Goal: Use online tool/utility: Utilize a website feature to perform a specific function

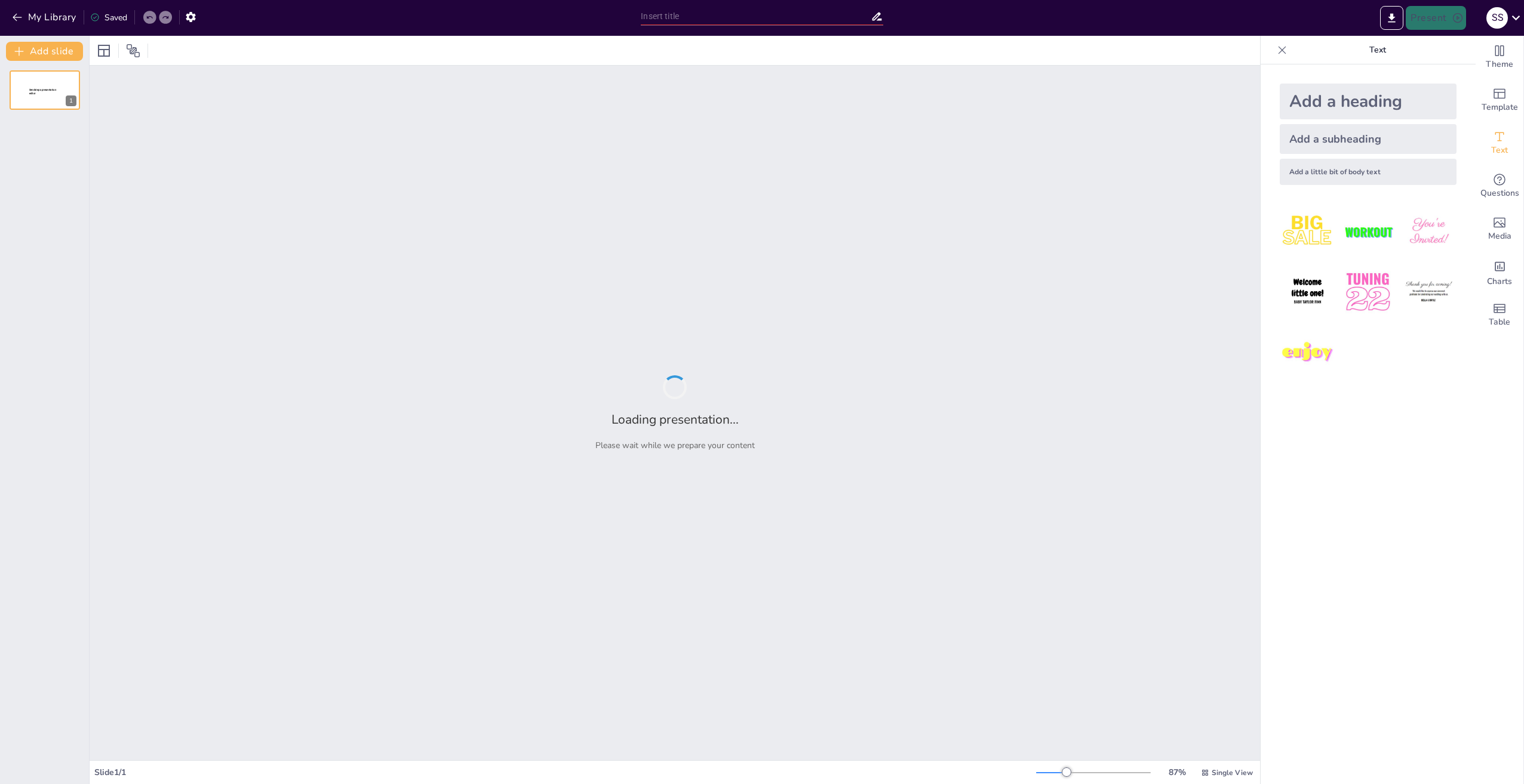
type input "New Sendsteps"
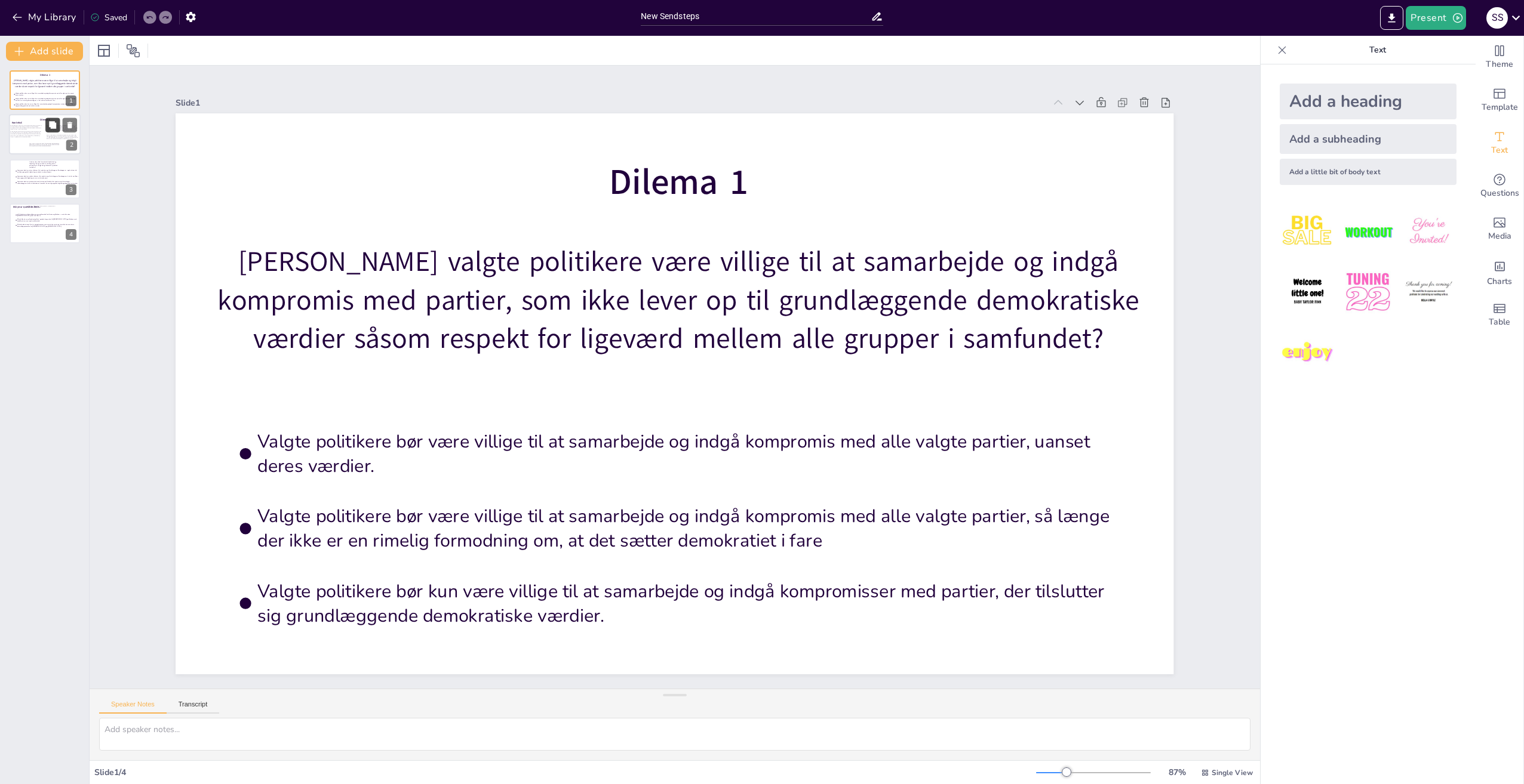
click at [52, 129] on icon at bounding box center [53, 125] width 9 height 9
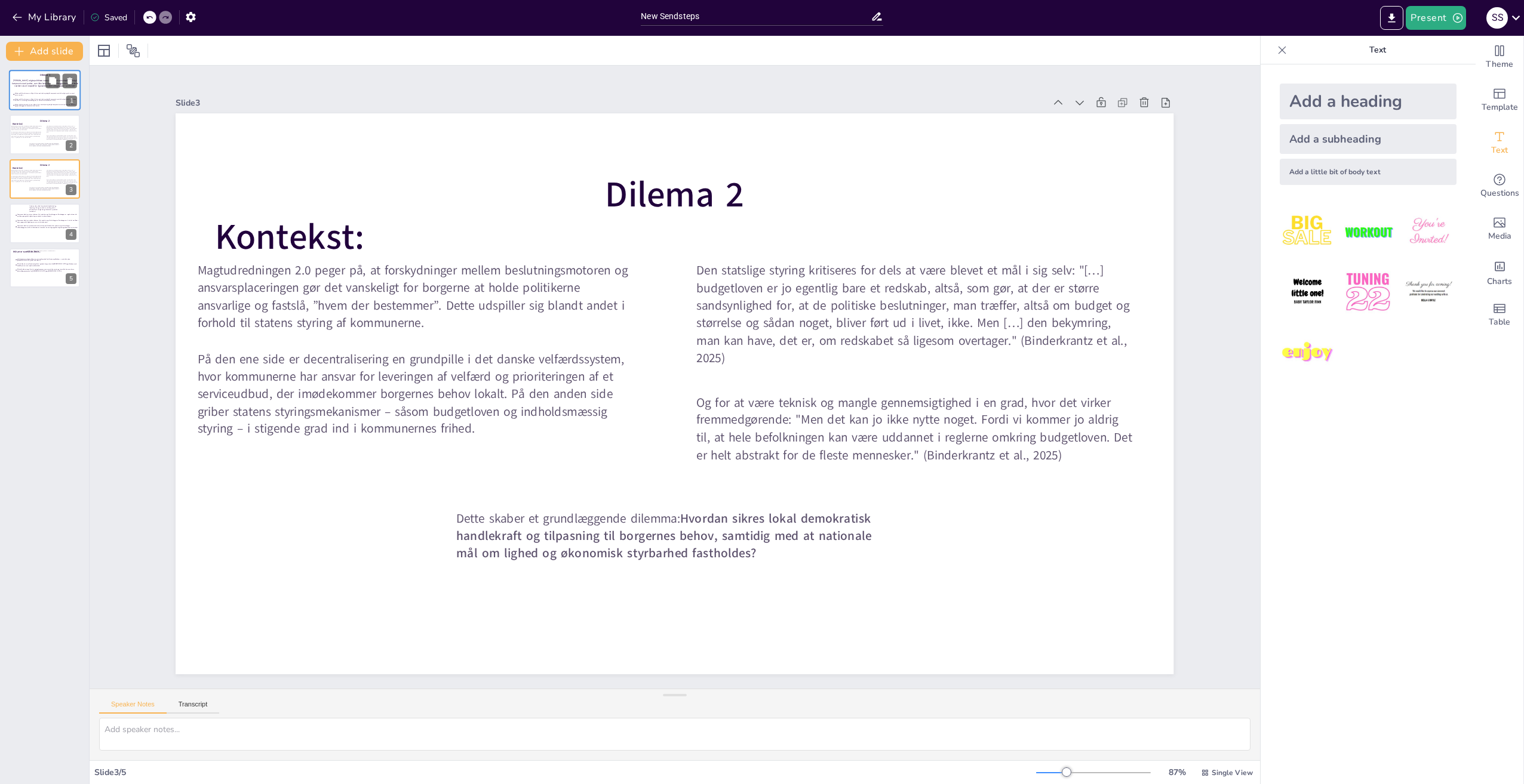
click at [26, 89] on div "[PERSON_NAME] valgte politikere være villige til at samarbejde og indgå komprom…" at bounding box center [45, 84] width 69 height 14
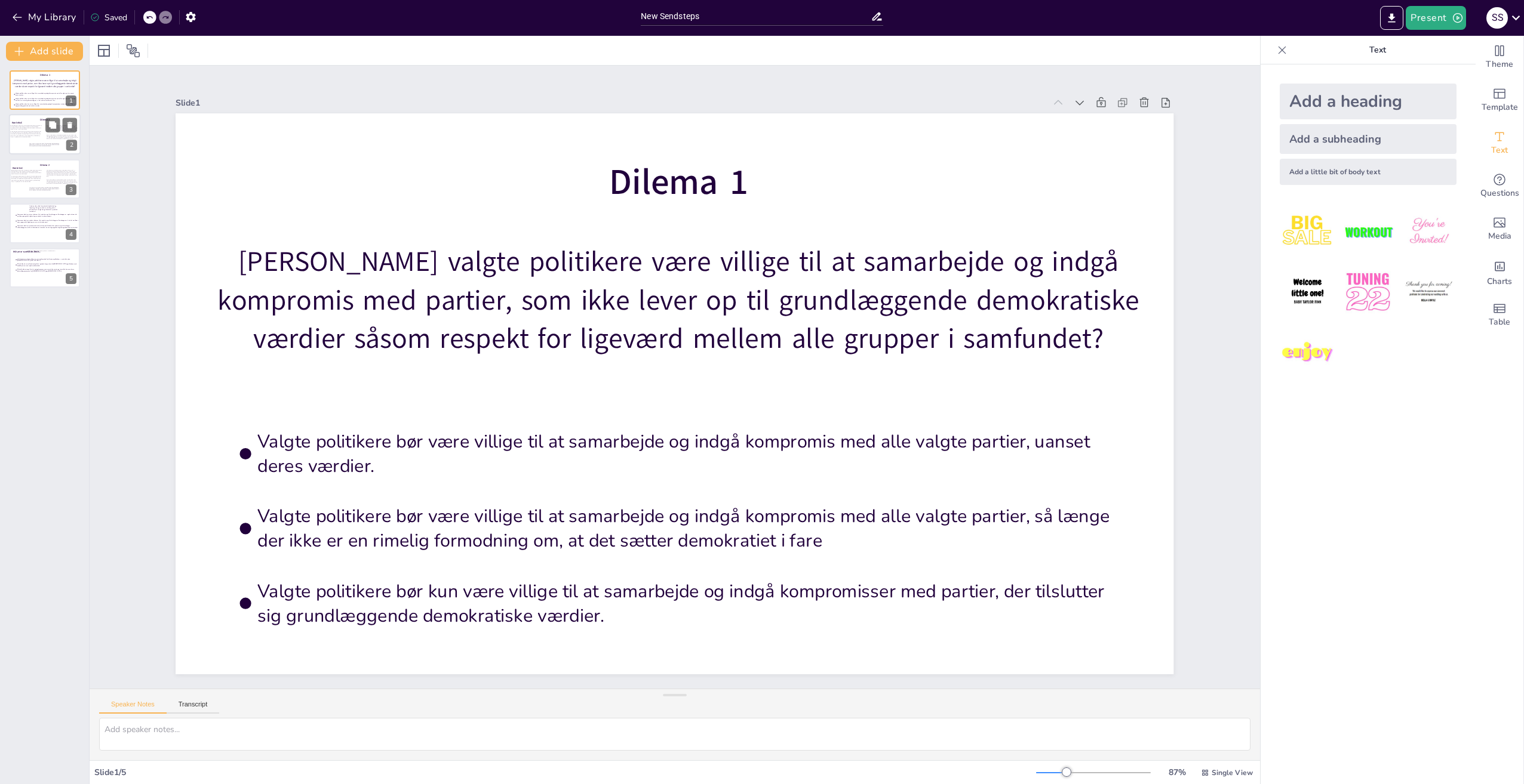
click at [34, 149] on div at bounding box center [44, 135] width 71 height 41
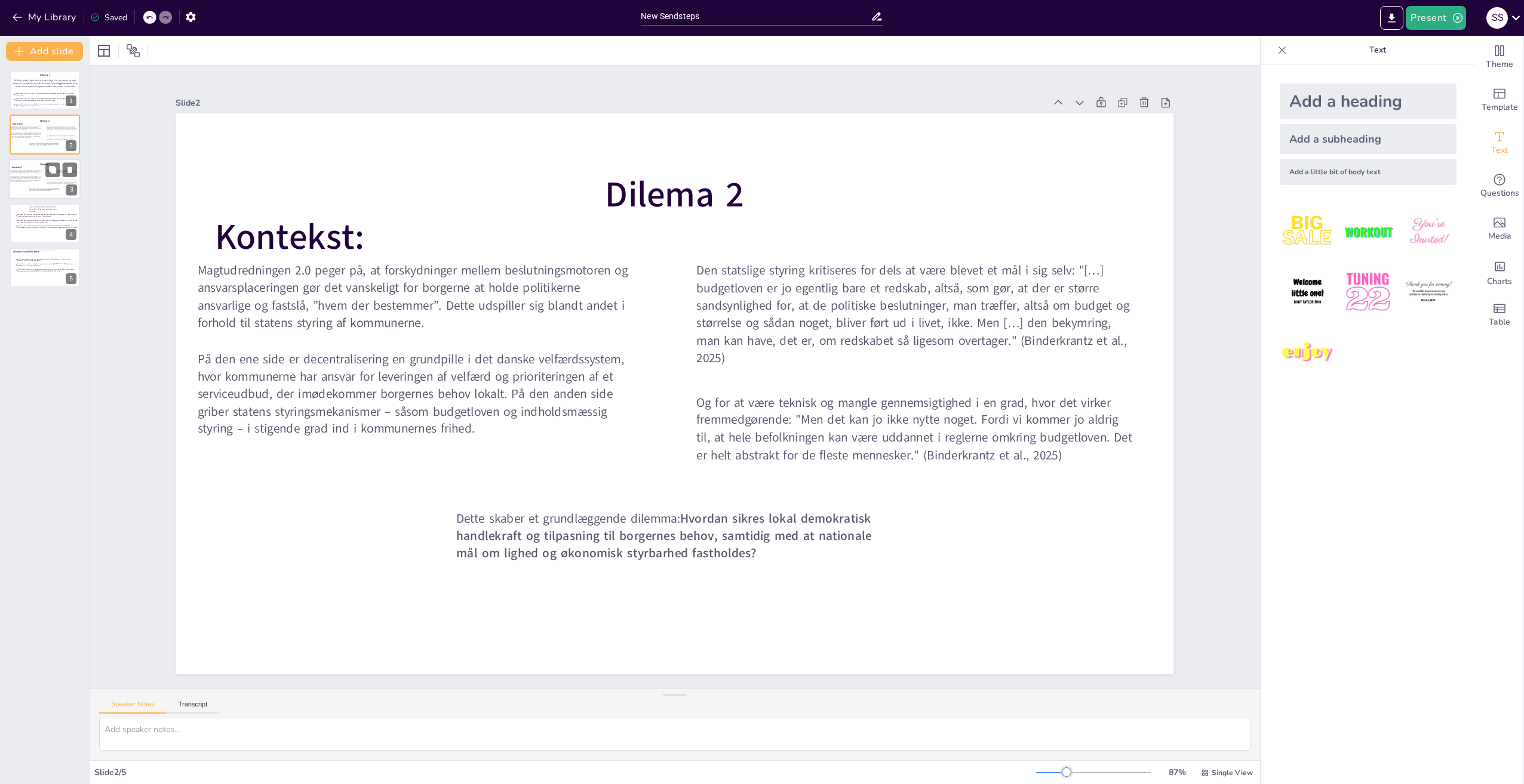
click at [46, 195] on div at bounding box center [44, 179] width 71 height 41
click at [16, 224] on li "Kommuner bør have uændret råderum (status quo) i forhold til at prioritere og t…" at bounding box center [46, 227] width 64 height 5
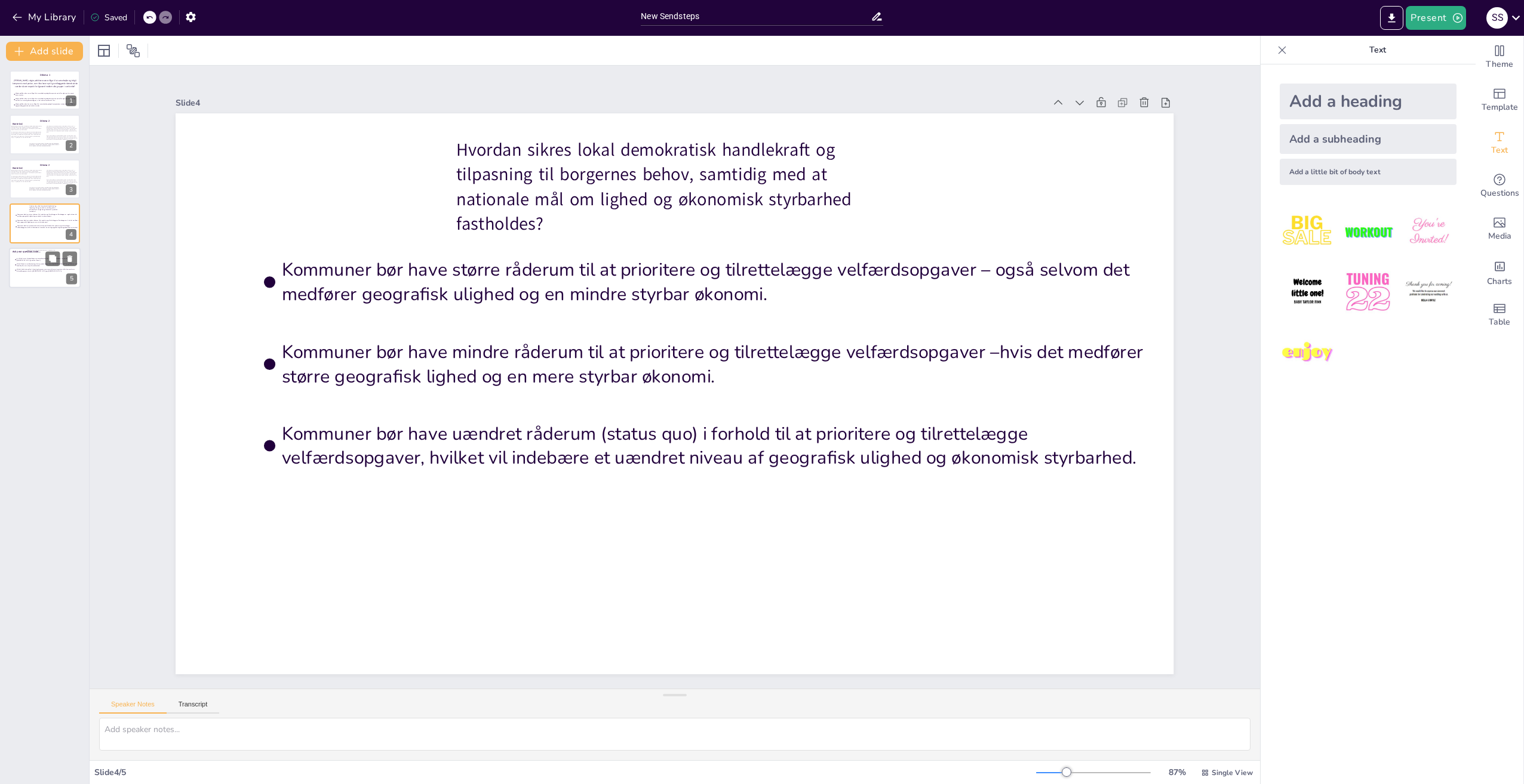
click at [26, 267] on span "EU må tilbyde en mellemløsning (feks. ’gradual integration’) til [GEOGRAPHIC_DA…" at bounding box center [47, 265] width 62 height 4
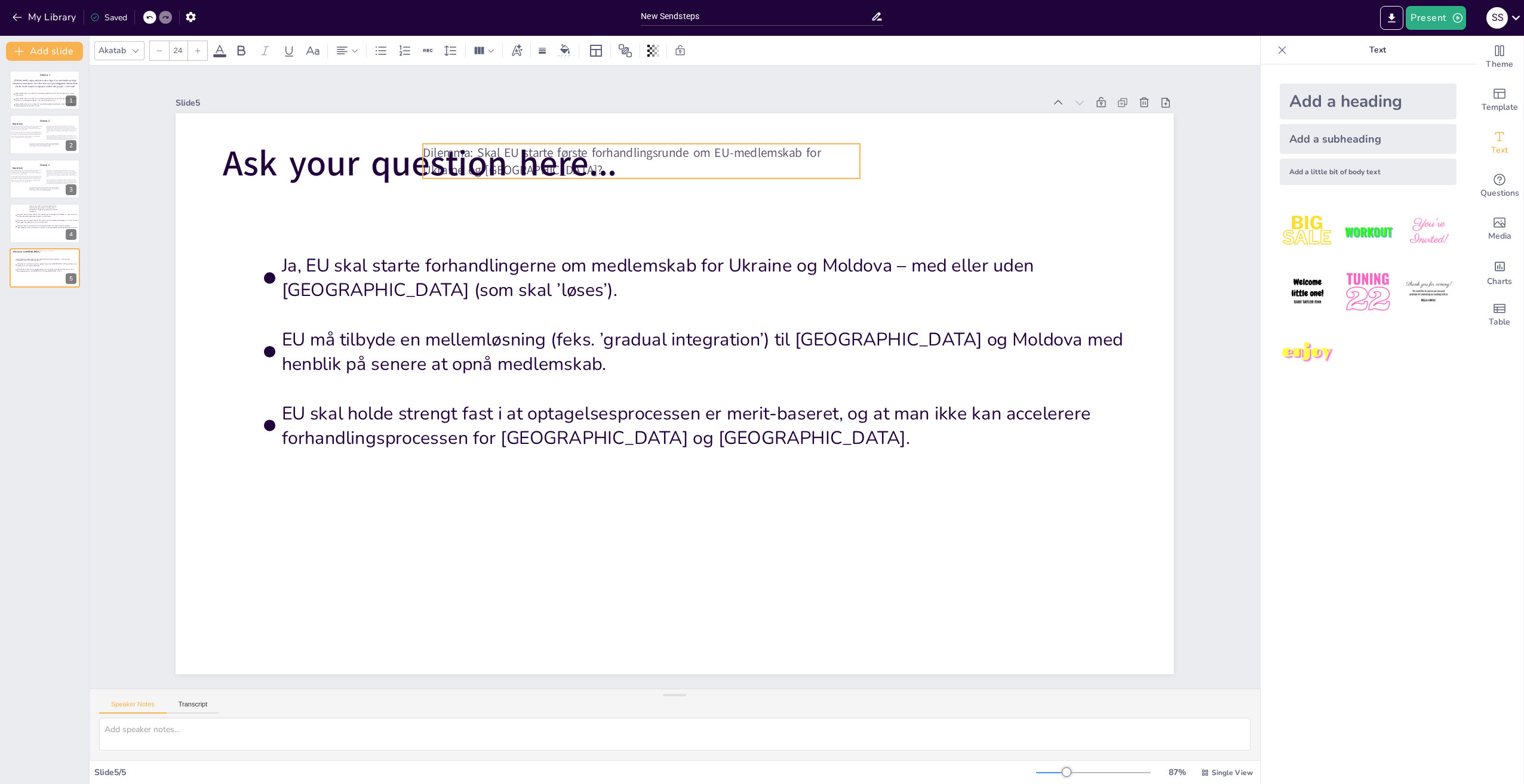
click at [726, 155] on span "Dilemma: Skal EU starte første forhandlingsrunde om EU-medlemskab for Ukraine o…" at bounding box center [645, 147] width 399 height 59
click at [825, 151] on p "Dilemma: Skal EU starte første forhandlingsrunde om EU-medlemskab for Ukraine o…" at bounding box center [641, 161] width 436 height 34
click at [827, 147] on p "Dilemma: Skal EU starte første forhandlingsrunde om EU-medlemskab for Ukraine o…" at bounding box center [641, 161] width 436 height 34
click at [827, 147] on p "Dilemma: Skal EU starte første forhandlingsrunde om EU-medlemskab for Ukraine o…" at bounding box center [664, 158] width 438 height 81
click at [827, 147] on p "Dilemma: Skal EU starte første forhandlingsrunde om EU-medlemskab for Ukraine o…" at bounding box center [686, 158] width 434 height 125
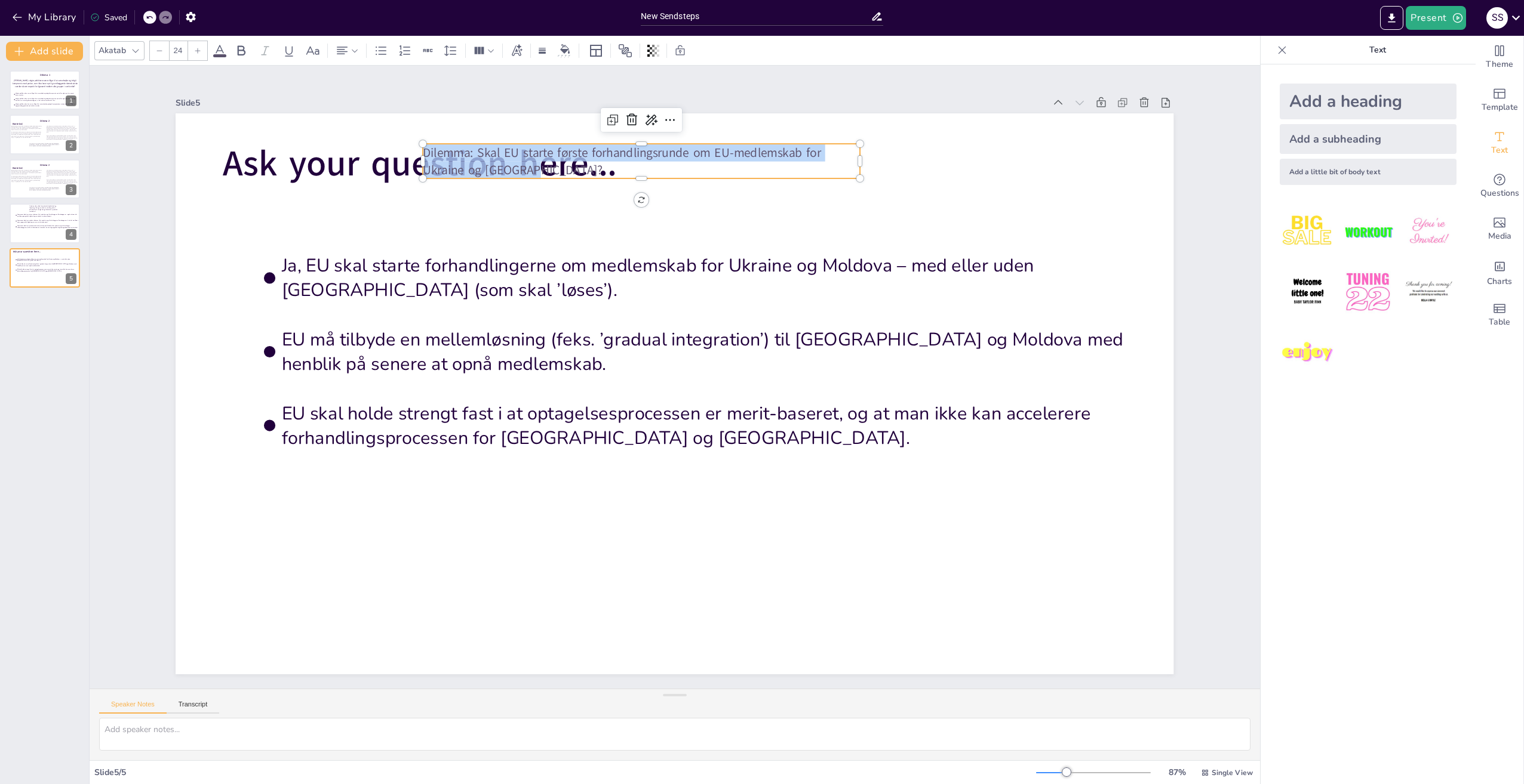
copy span "Dilemma: Skal EU starte første forhandlingsrunde om EU-medlemskab for Ukraine o…"
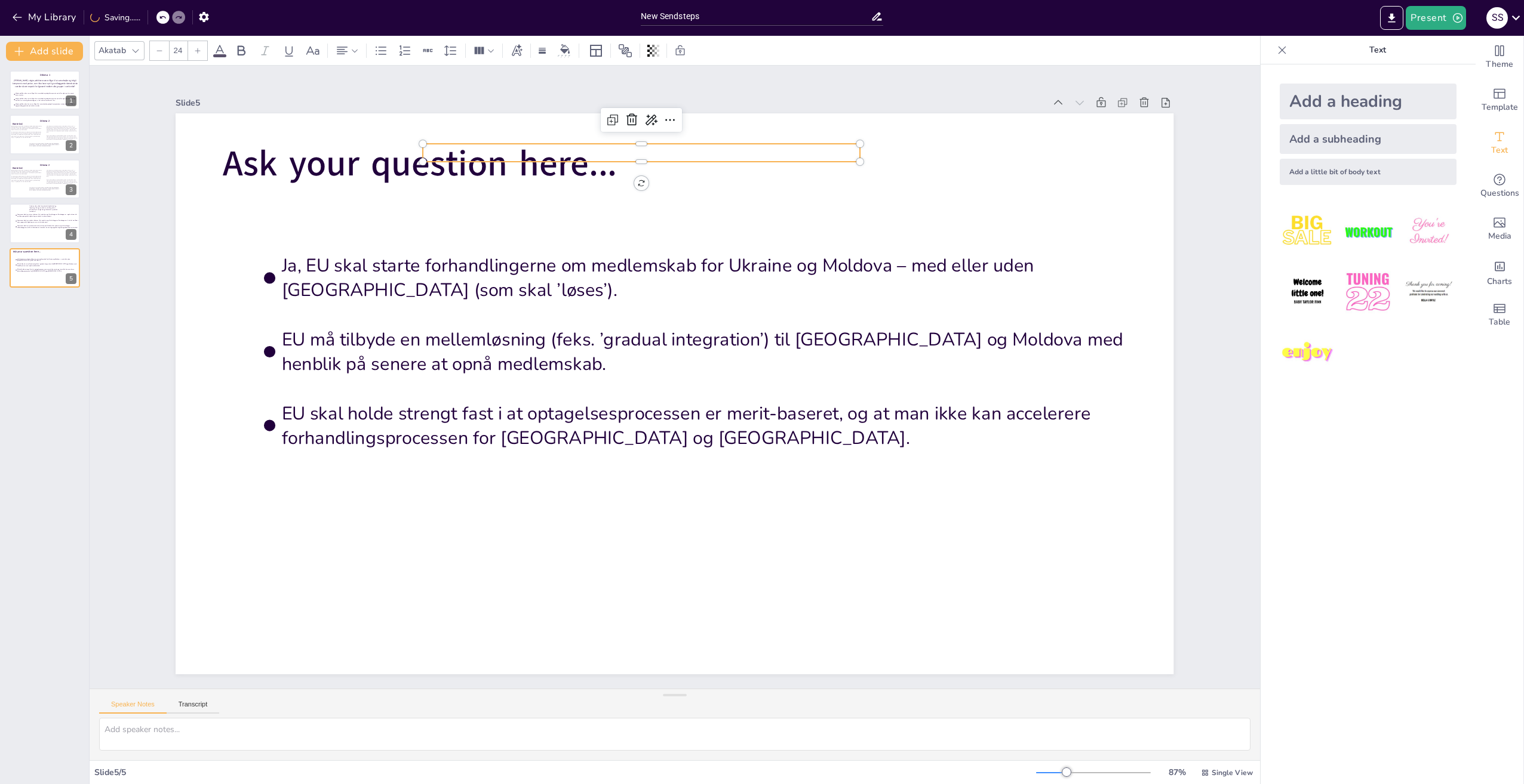
click at [418, 160] on div at bounding box center [423, 162] width 9 height 9
type input "68"
click at [536, 172] on span "Ask your question here..." at bounding box center [420, 164] width 394 height 49
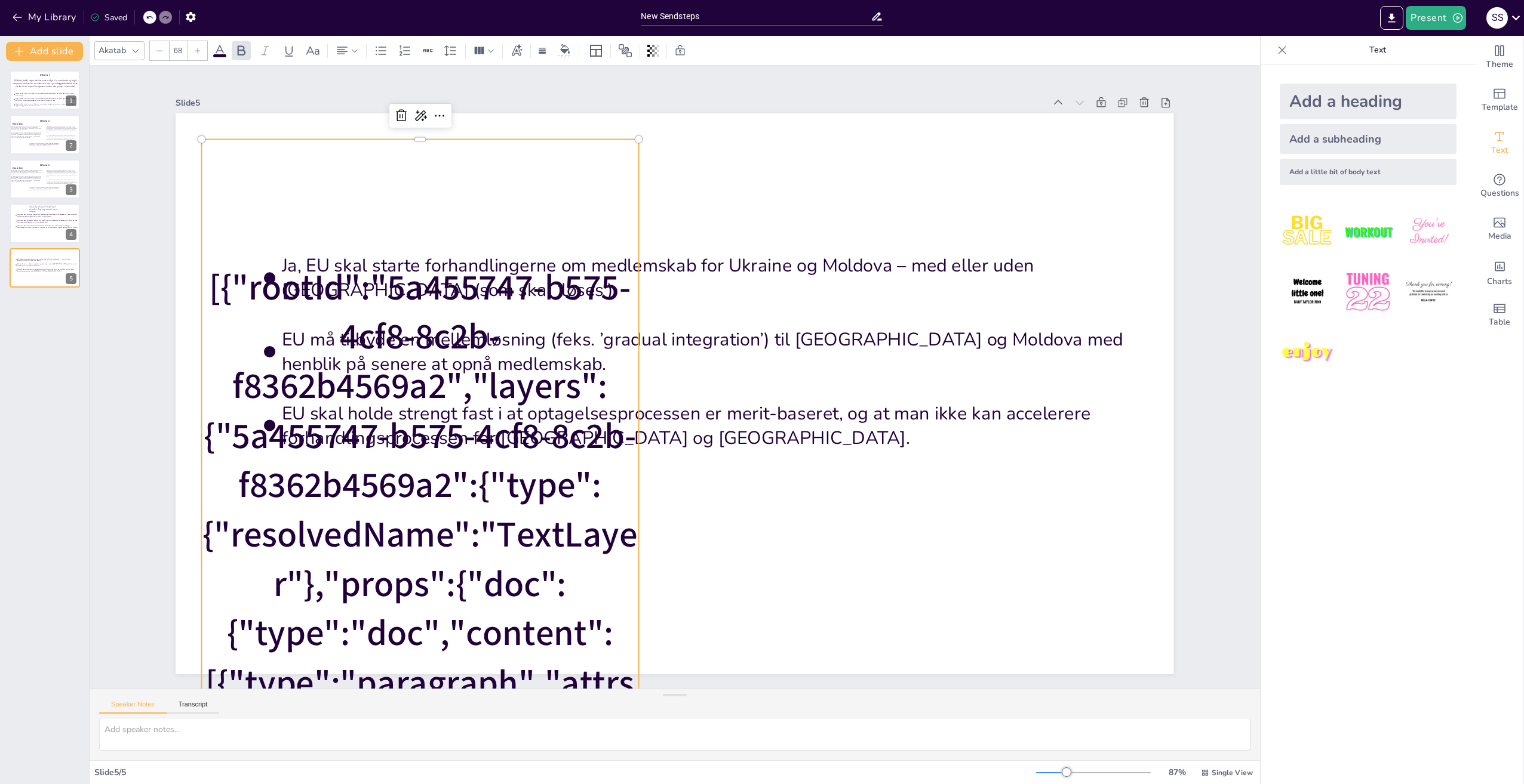
scroll to position [518, 0]
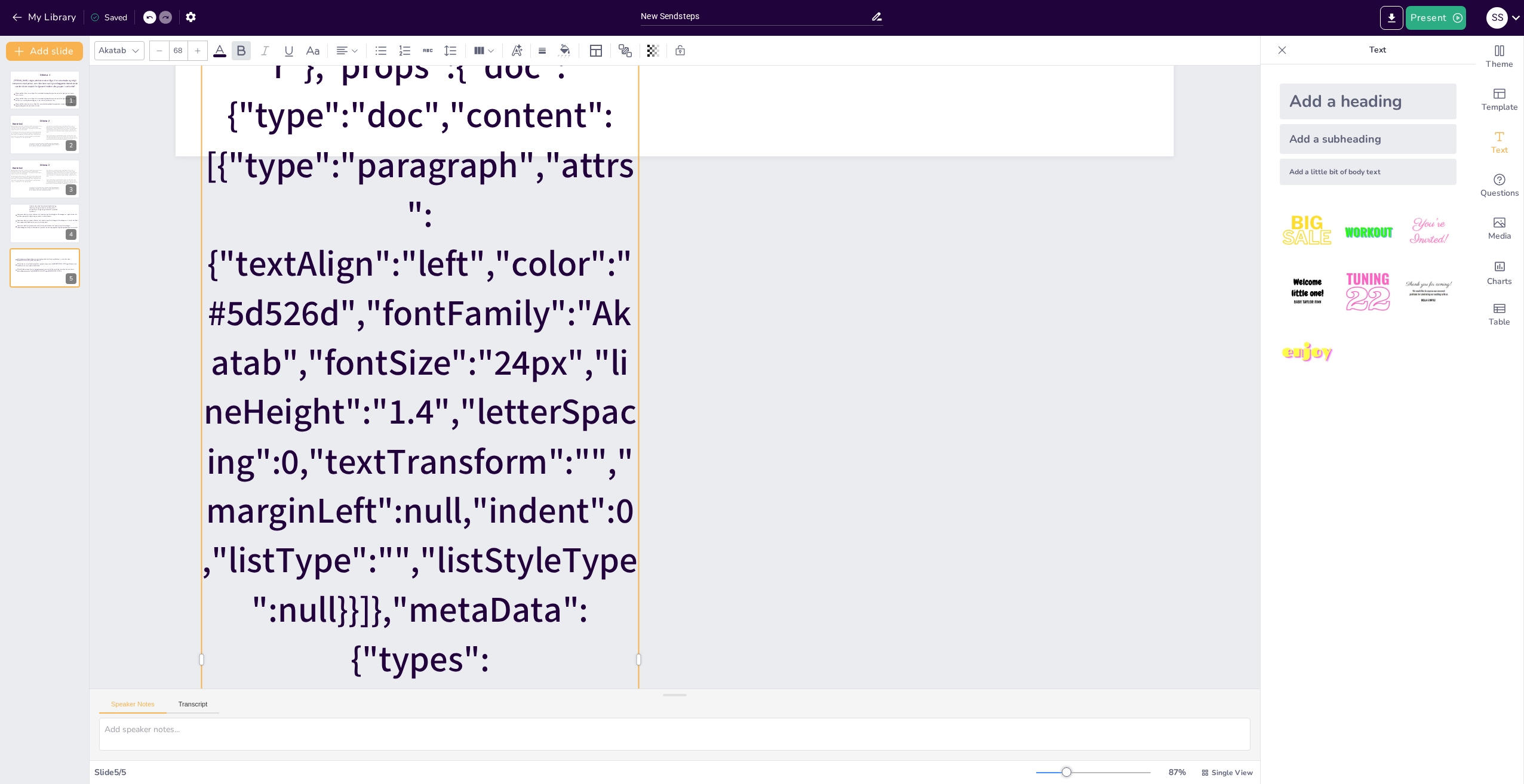
click at [151, 16] on icon at bounding box center [149, 17] width 7 height 7
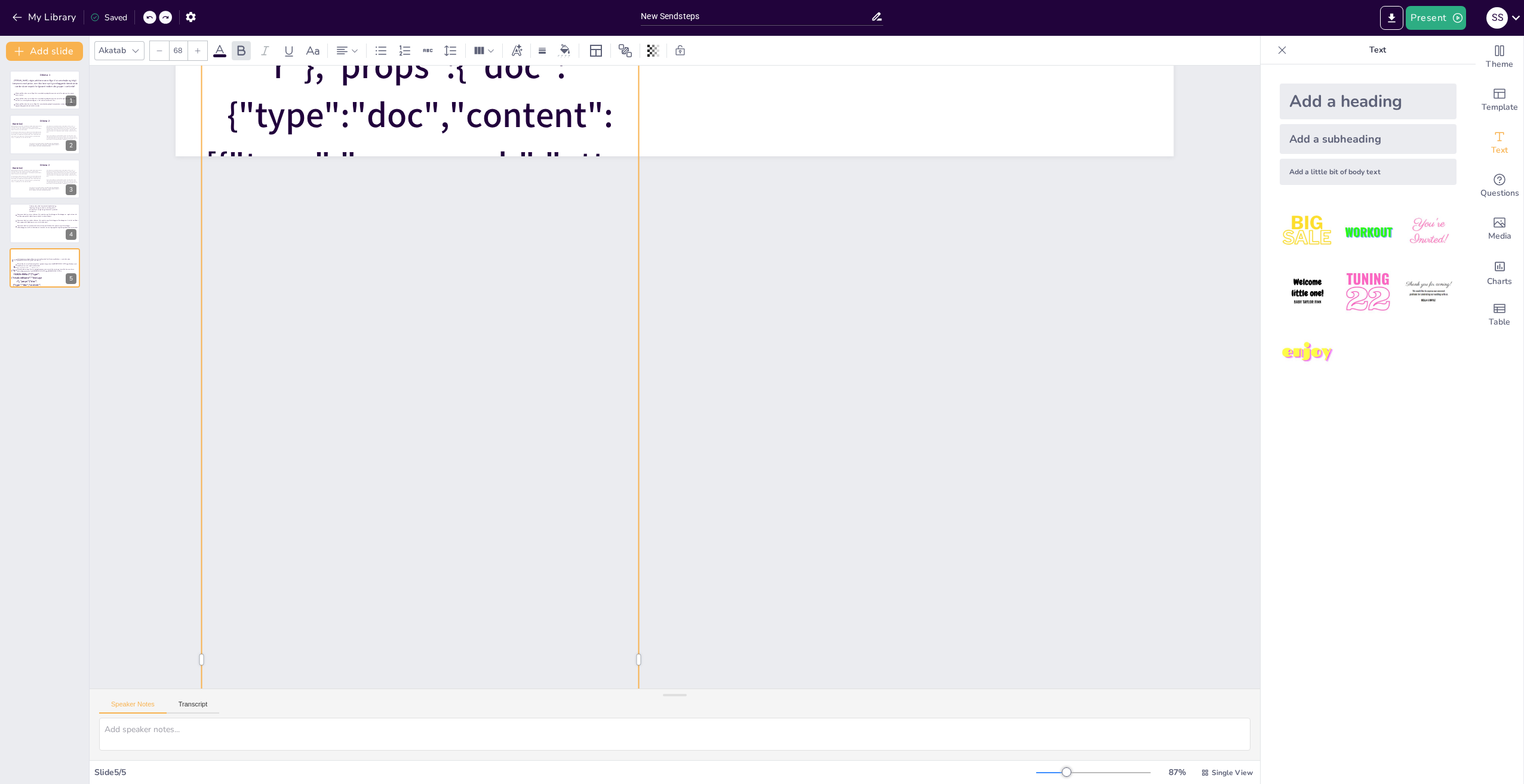
click at [151, 16] on icon at bounding box center [149, 17] width 7 height 7
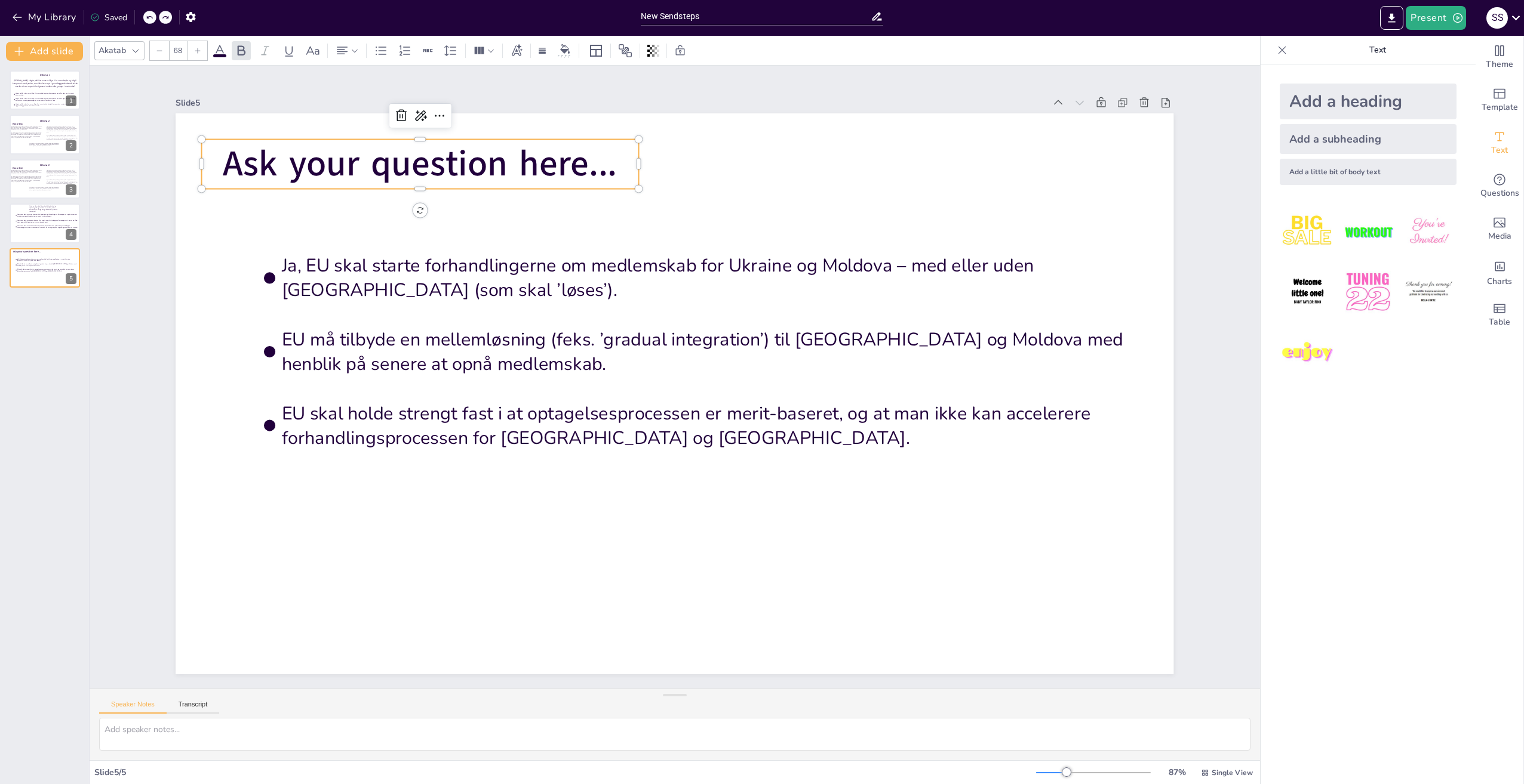
scroll to position [0, 0]
click at [154, 16] on div "My Library Saved" at bounding box center [100, 16] width 202 height 21
click at [160, 20] on div at bounding box center [165, 17] width 13 height 13
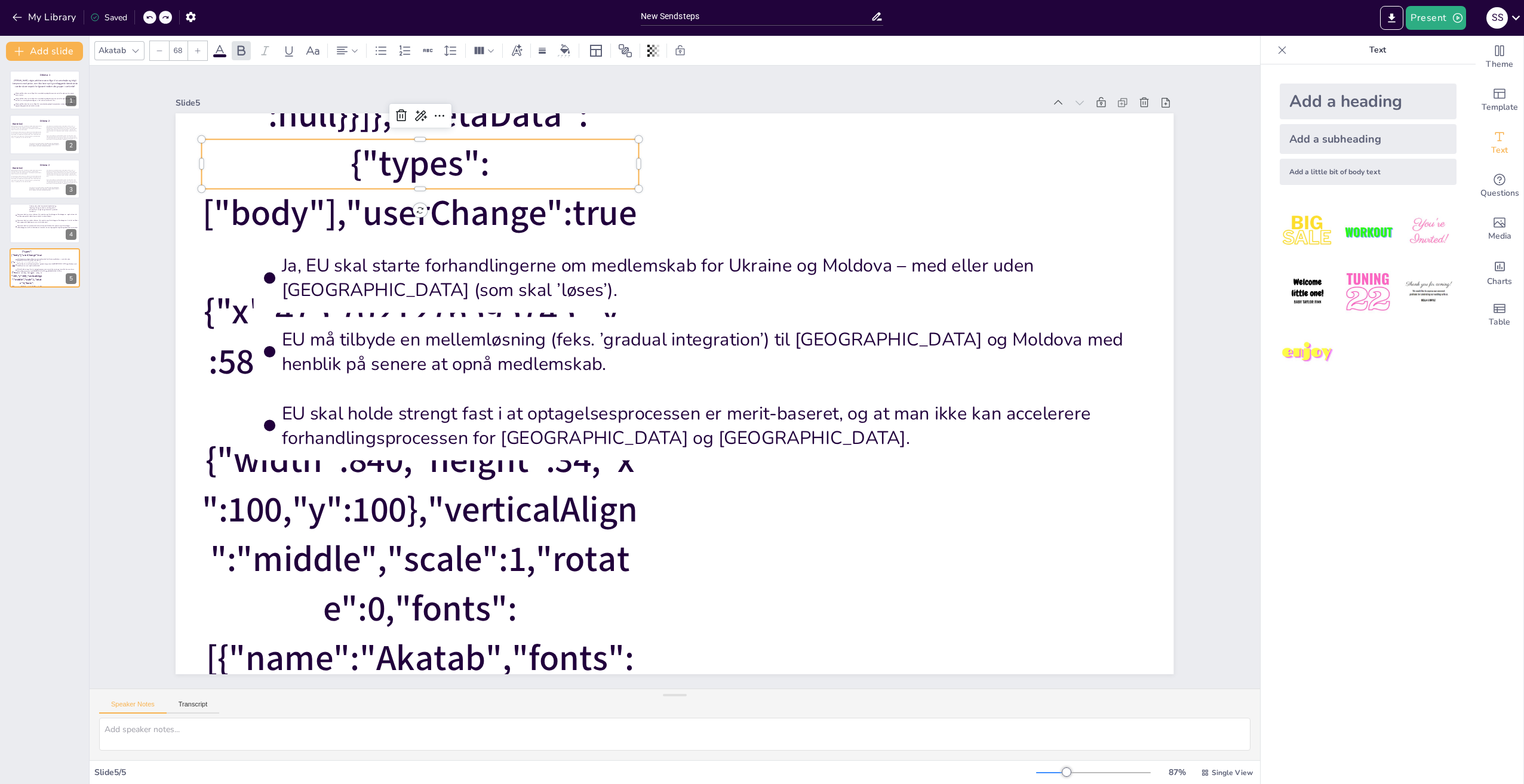
click at [151, 19] on icon at bounding box center [149, 17] width 7 height 7
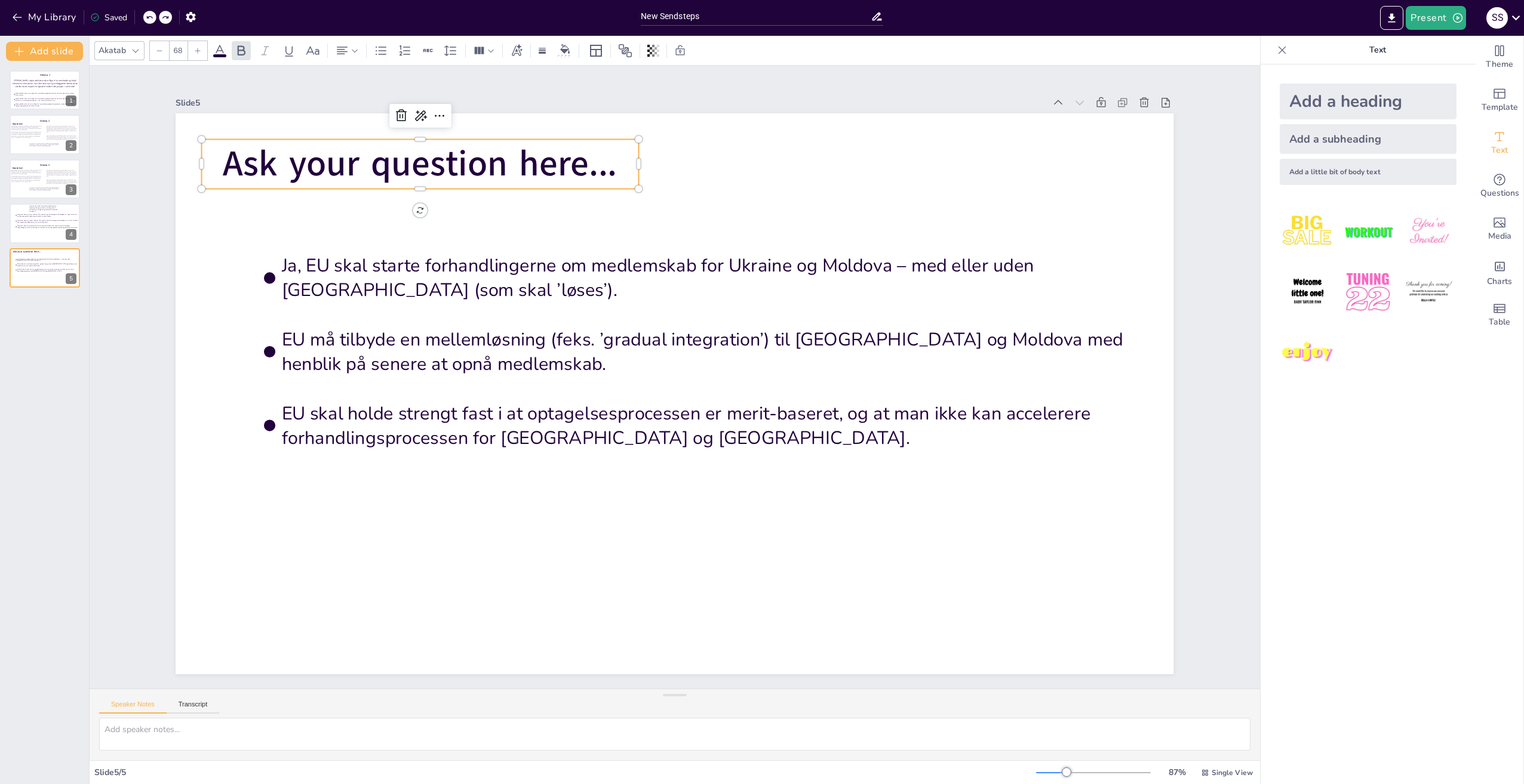
click at [150, 24] on div "My Library Saved" at bounding box center [100, 16] width 202 height 21
click at [147, 20] on icon at bounding box center [149, 17] width 7 height 7
click at [1454, 19] on icon "button" at bounding box center [1457, 17] width 12 height 12
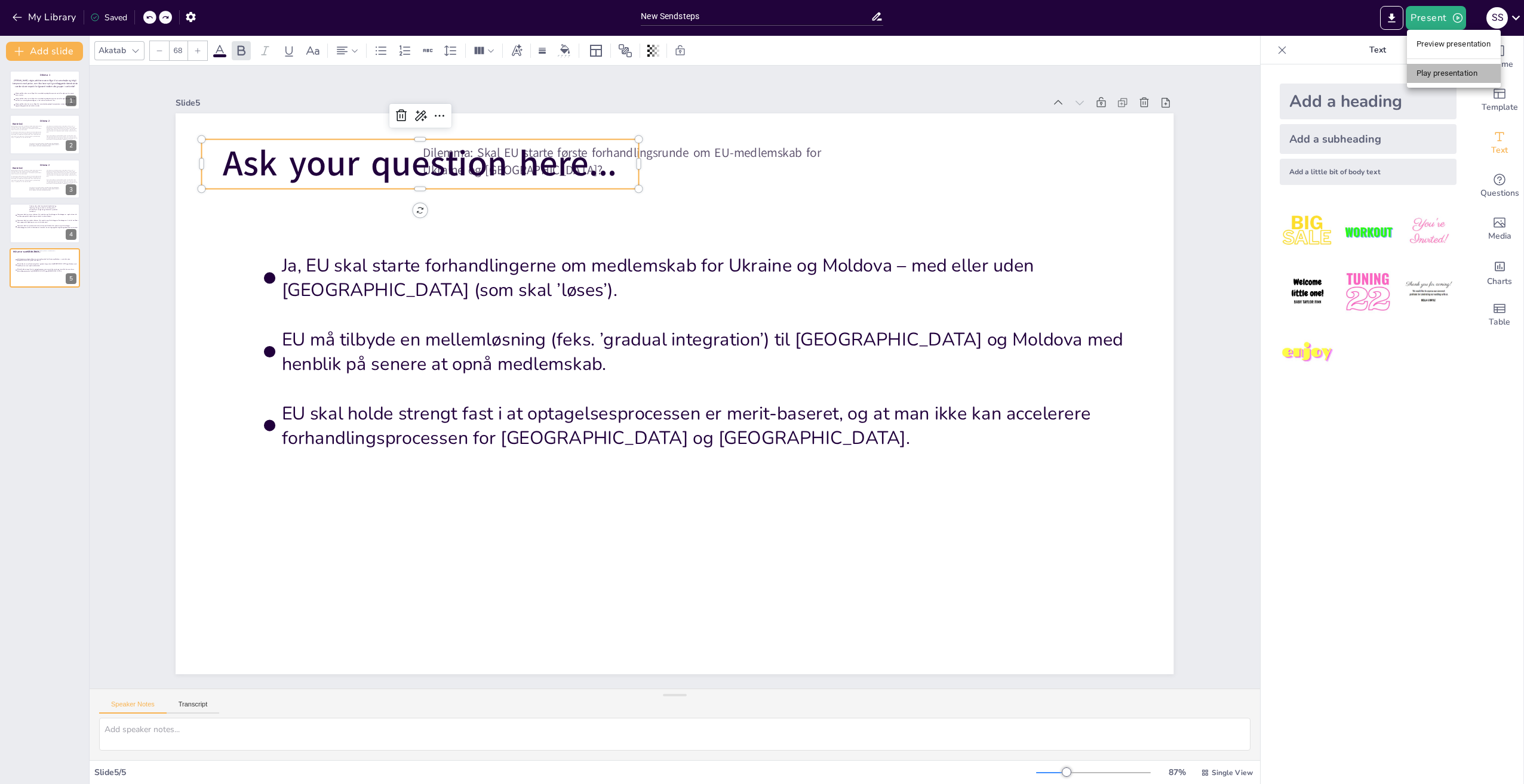
click at [1452, 64] on li "Play presentation" at bounding box center [1453, 73] width 94 height 19
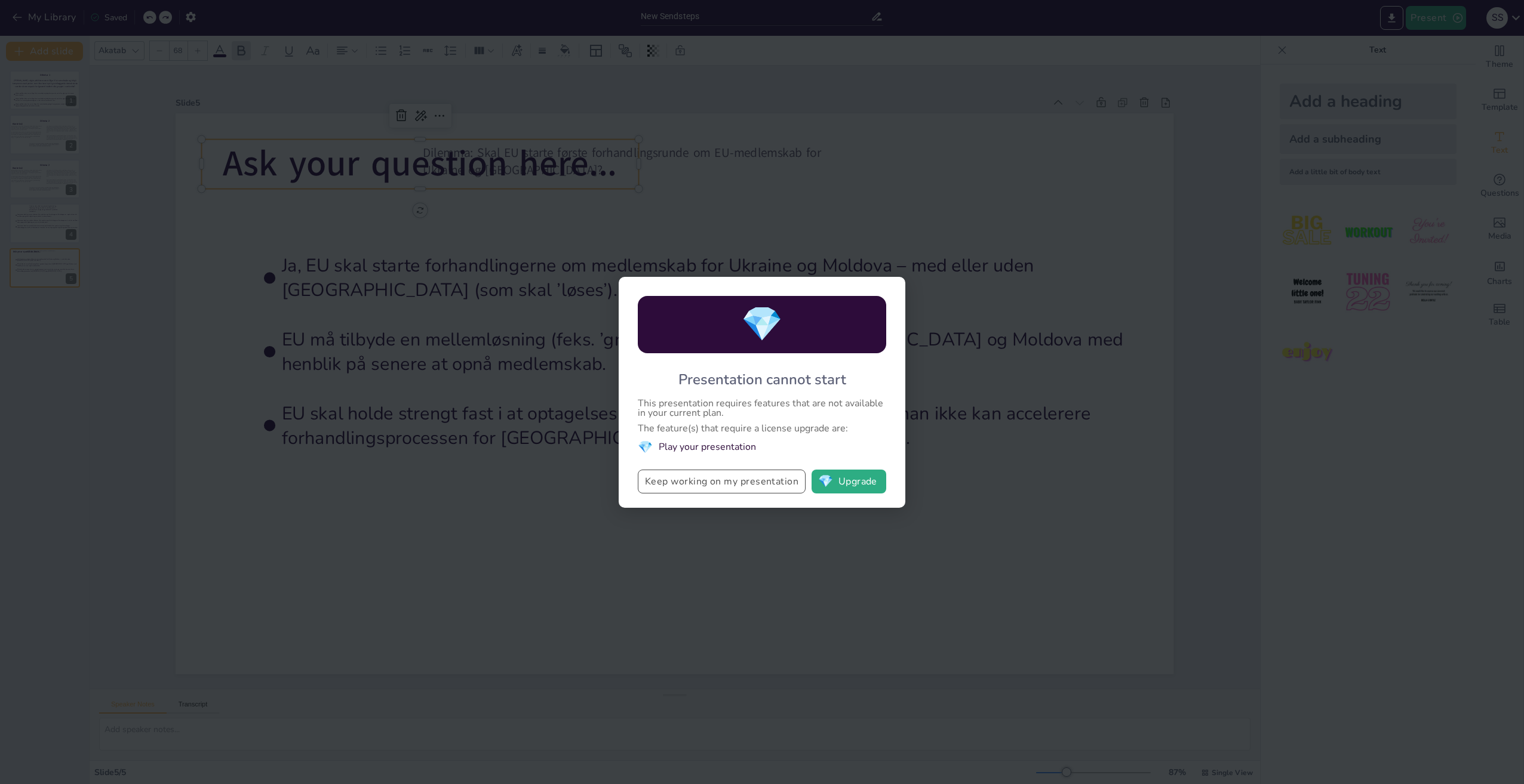
click at [764, 487] on button "Keep working on my presentation" at bounding box center [722, 481] width 168 height 24
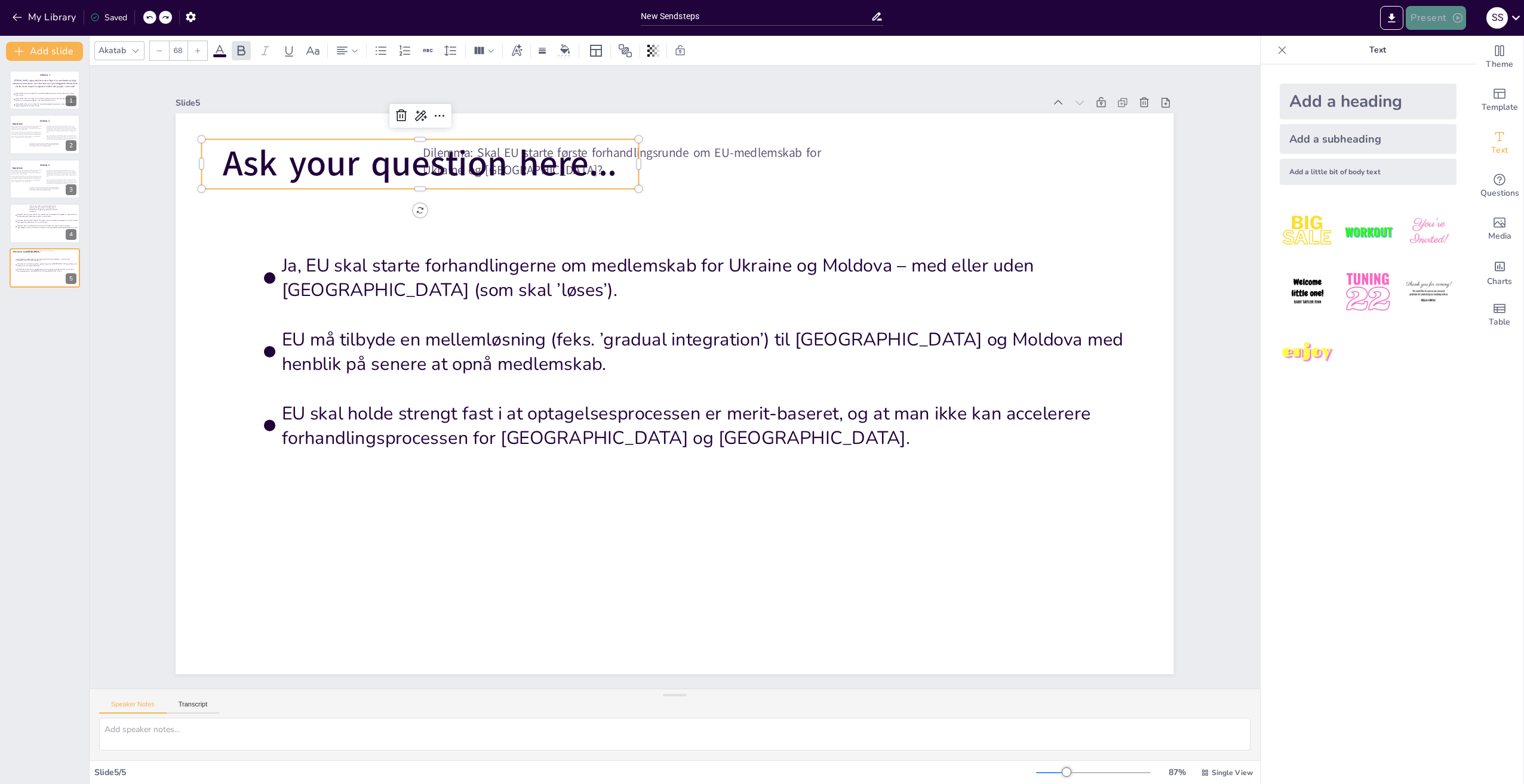
click at [1446, 24] on button "Present" at bounding box center [1435, 18] width 60 height 24
click at [1446, 42] on li "Preview presentation" at bounding box center [1453, 44] width 94 height 19
